Goal: Information Seeking & Learning: Learn about a topic

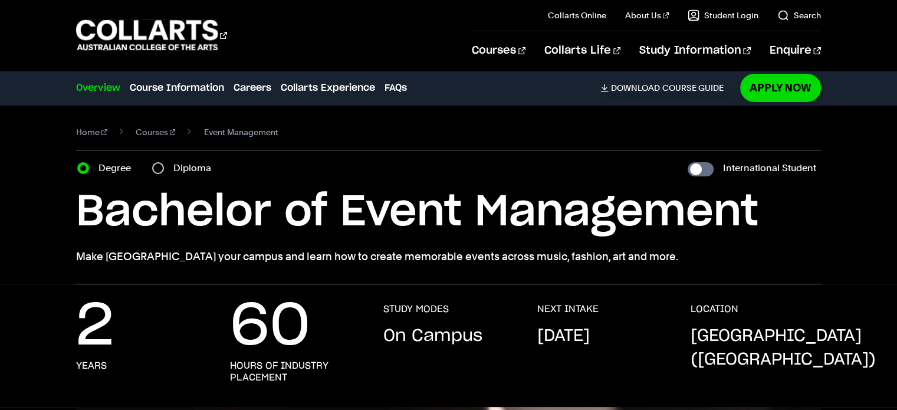
click at [152, 171] on div "Diploma" at bounding box center [185, 168] width 66 height 17
click at [155, 168] on input "Diploma" at bounding box center [158, 168] width 12 height 12
radio input "true"
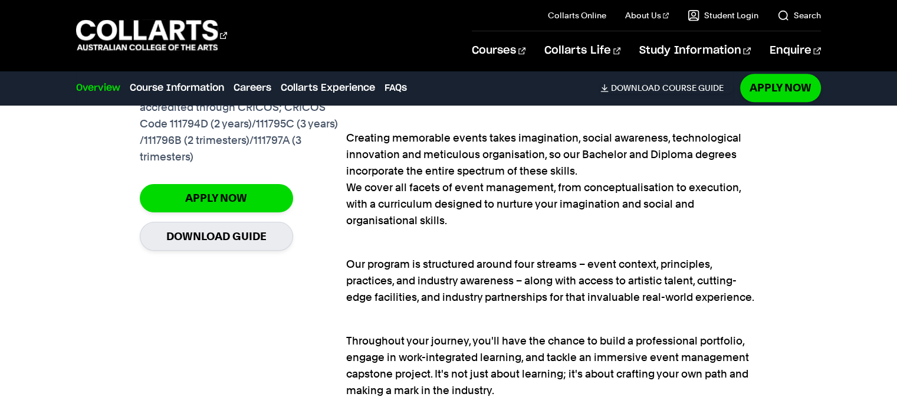
scroll to position [884, 0]
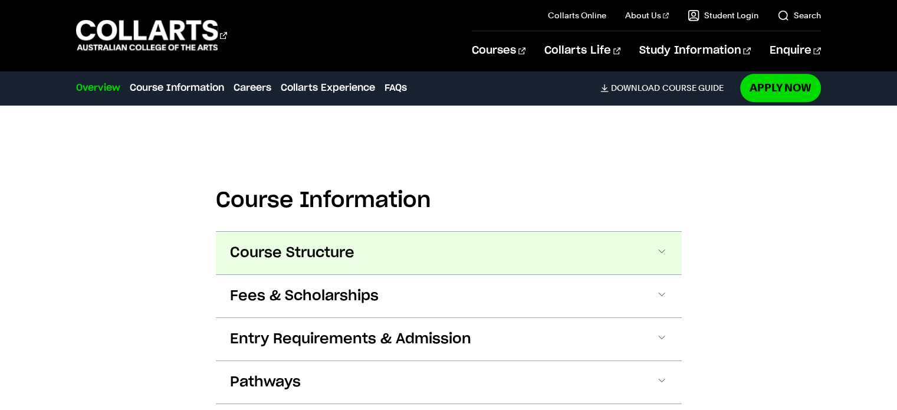
click at [335, 252] on span "Course Structure" at bounding box center [292, 253] width 124 height 19
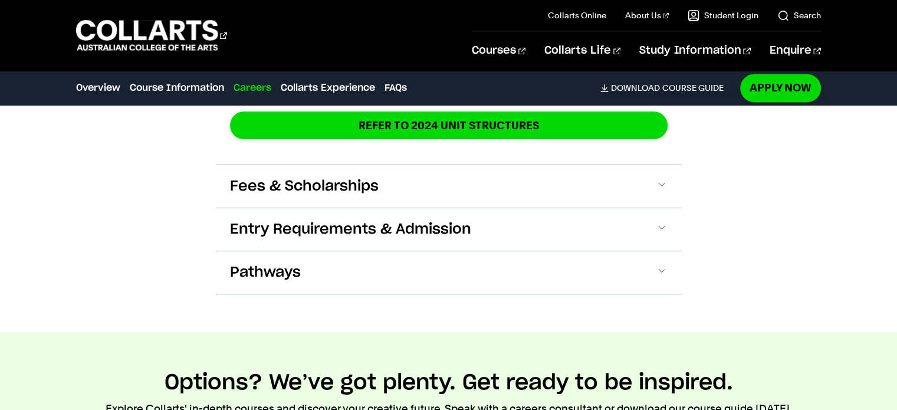
scroll to position [1717, 0]
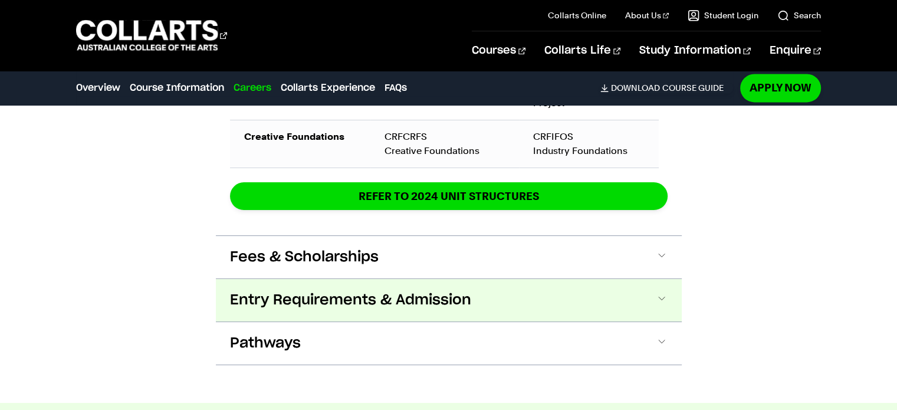
click at [339, 291] on span "Entry Requirements & Admission" at bounding box center [350, 300] width 241 height 19
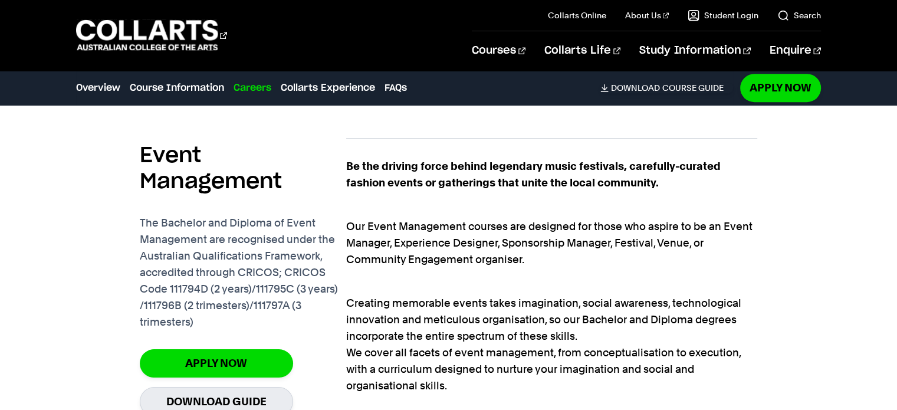
scroll to position [709, 0]
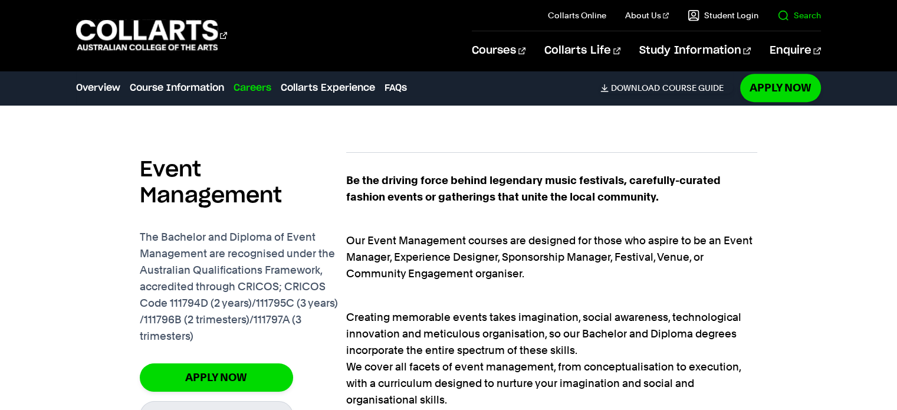
click at [775, 11] on il "Search" at bounding box center [789, 15] width 62 height 31
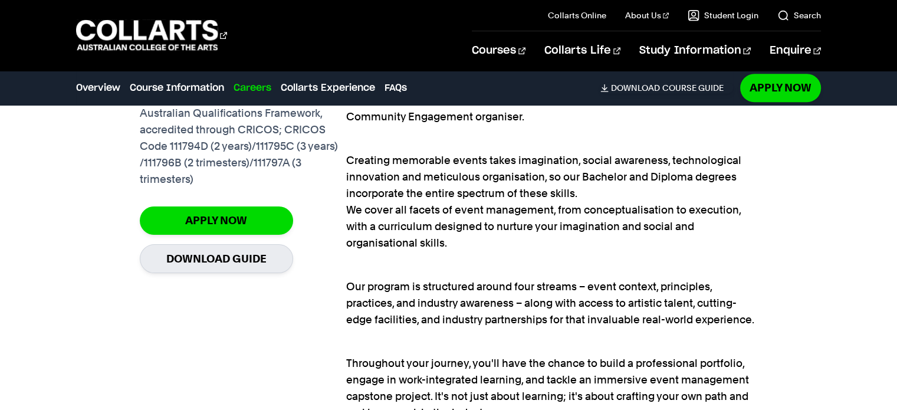
scroll to position [886, 0]
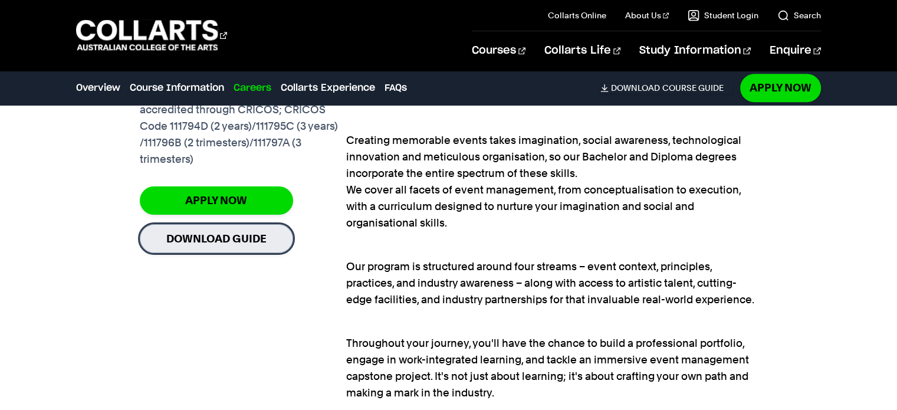
click at [236, 236] on link "Download Guide" at bounding box center [216, 238] width 153 height 29
